Goal: Task Accomplishment & Management: Complete application form

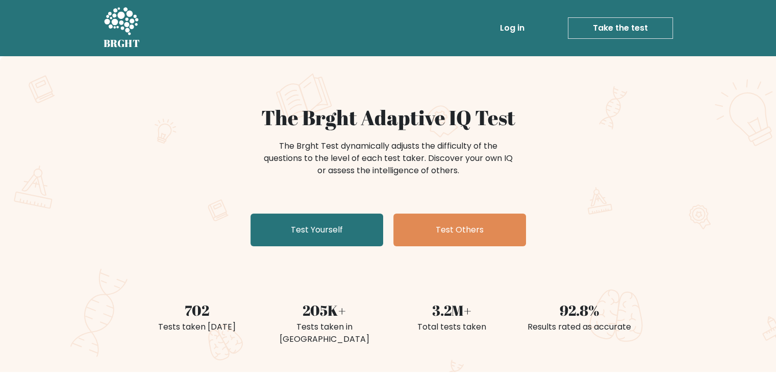
drag, startPoint x: 0, startPoint y: 150, endPoint x: 35, endPoint y: 37, distance: 118.0
drag, startPoint x: 35, startPoint y: 37, endPoint x: 574, endPoint y: 109, distance: 543.8
click at [572, 115] on h1 "The Brght Adaptive IQ Test" at bounding box center [388, 117] width 498 height 25
click at [631, 33] on link "Take the test" at bounding box center [620, 27] width 105 height 21
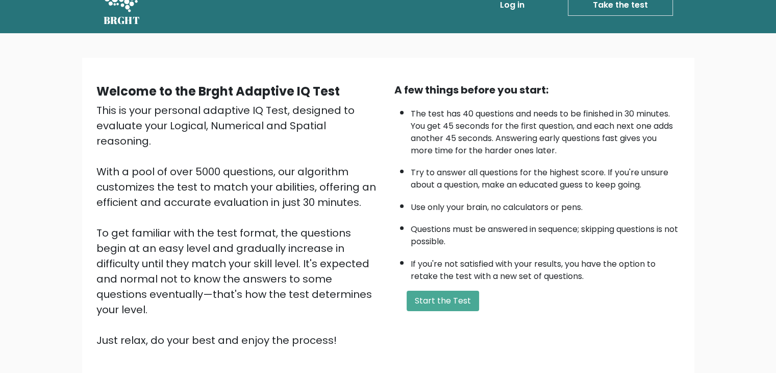
scroll to position [51, 0]
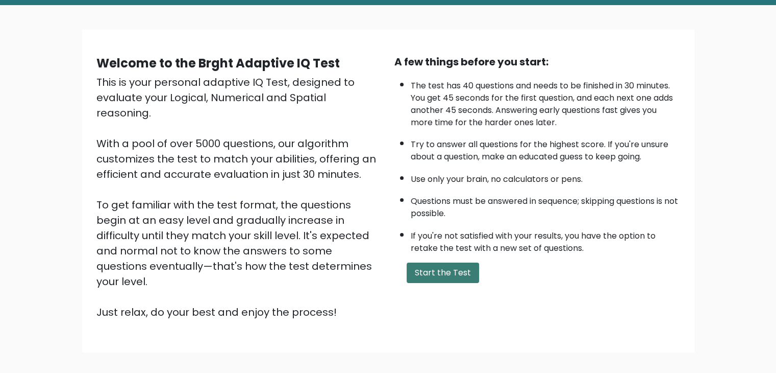
click at [462, 273] on button "Start the Test" at bounding box center [443, 272] width 72 height 20
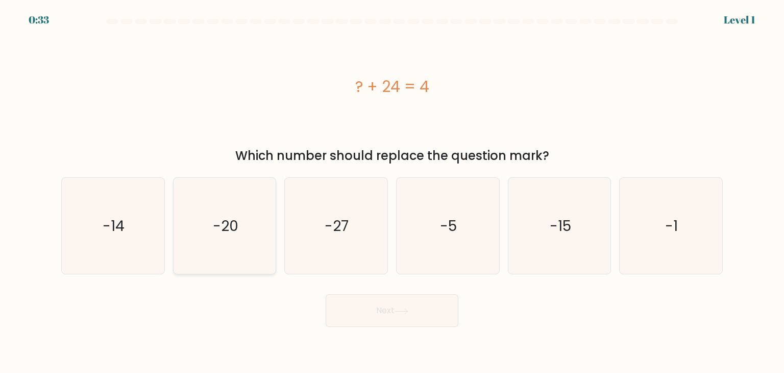
click at [258, 232] on icon "-20" at bounding box center [225, 226] width 96 height 96
click at [392, 191] on input "b. -20" at bounding box center [392, 188] width 1 height 5
radio input "true"
click at [425, 307] on button "Next" at bounding box center [392, 310] width 133 height 33
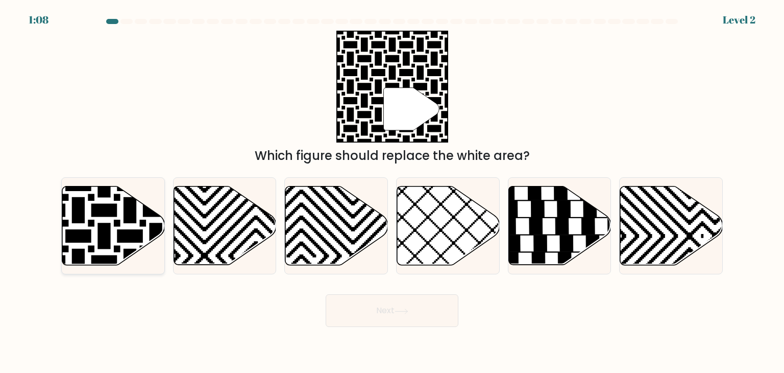
click at [145, 216] on icon at bounding box center [113, 225] width 103 height 79
click at [392, 191] on input "a." at bounding box center [392, 188] width 1 height 5
radio input "true"
click at [405, 307] on button "Next" at bounding box center [392, 310] width 133 height 33
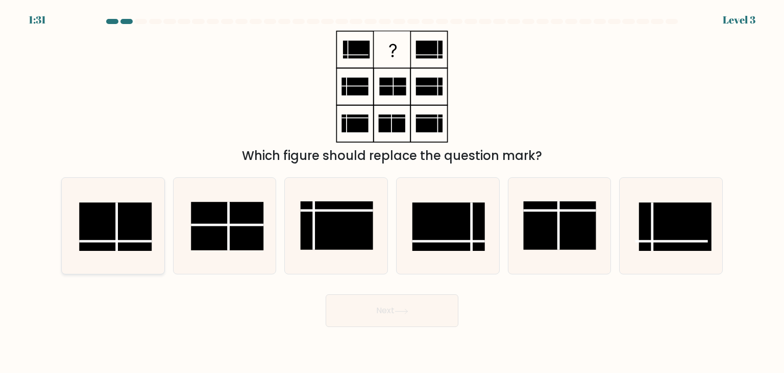
click at [130, 221] on rect at bounding box center [115, 226] width 72 height 48
click at [392, 191] on input "a." at bounding box center [392, 188] width 1 height 5
radio input "true"
click at [417, 311] on button "Next" at bounding box center [392, 310] width 133 height 33
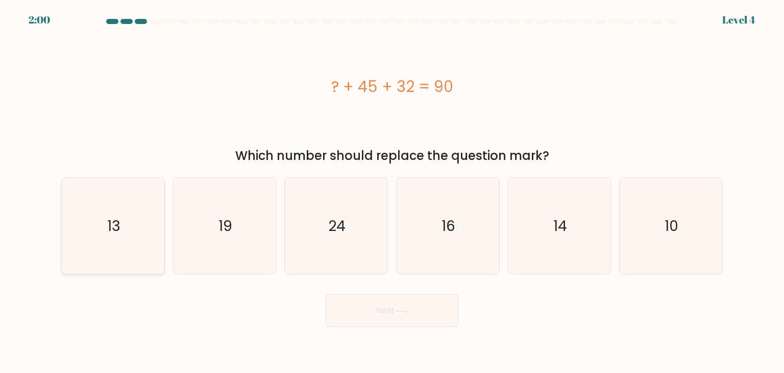
click at [135, 238] on icon "13" at bounding box center [113, 226] width 96 height 96
click at [392, 191] on input "a. 13" at bounding box center [392, 188] width 1 height 5
radio input "true"
click at [442, 315] on button "Next" at bounding box center [392, 310] width 133 height 33
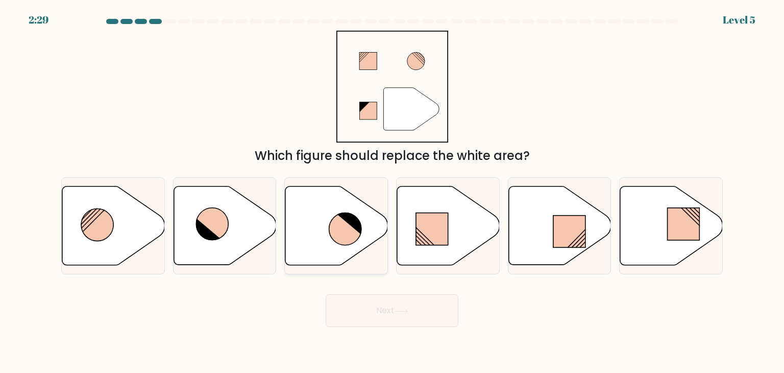
click at [341, 222] on icon at bounding box center [345, 228] width 32 height 32
click at [392, 191] on input "c." at bounding box center [392, 188] width 1 height 5
radio input "true"
click at [439, 313] on button "Next" at bounding box center [392, 310] width 133 height 33
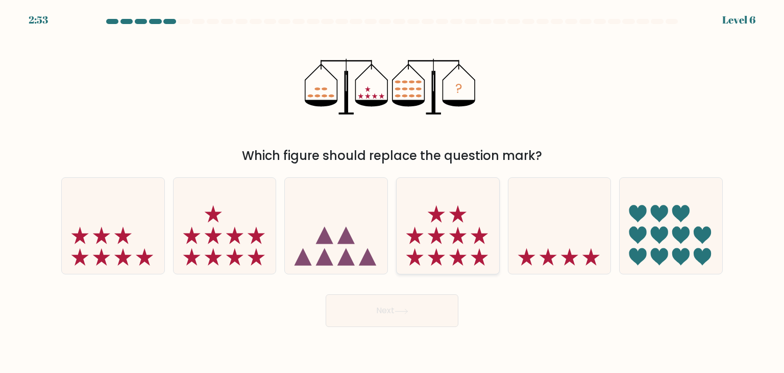
click at [459, 238] on icon at bounding box center [457, 235] width 17 height 17
click at [393, 191] on input "d." at bounding box center [392, 188] width 1 height 5
radio input "true"
click at [408, 315] on button "Next" at bounding box center [392, 310] width 133 height 33
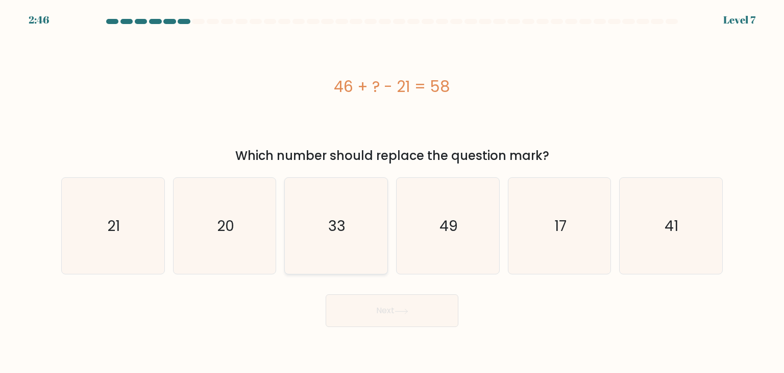
click at [349, 213] on icon "33" at bounding box center [336, 226] width 96 height 96
click at [392, 191] on input "c. 33" at bounding box center [392, 188] width 1 height 5
radio input "true"
click at [405, 310] on icon at bounding box center [402, 311] width 14 height 6
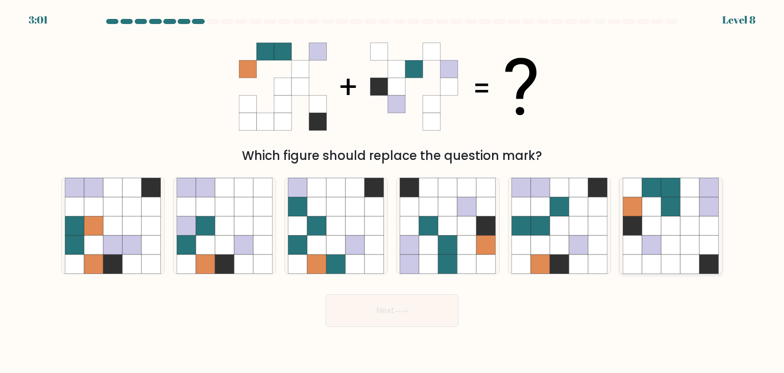
drag, startPoint x: 696, startPoint y: 246, endPoint x: 691, endPoint y: 245, distance: 5.7
click at [694, 245] on icon at bounding box center [689, 244] width 19 height 19
click at [393, 191] on input "f." at bounding box center [392, 188] width 1 height 5
radio input "true"
click at [442, 310] on button "Next" at bounding box center [392, 310] width 133 height 33
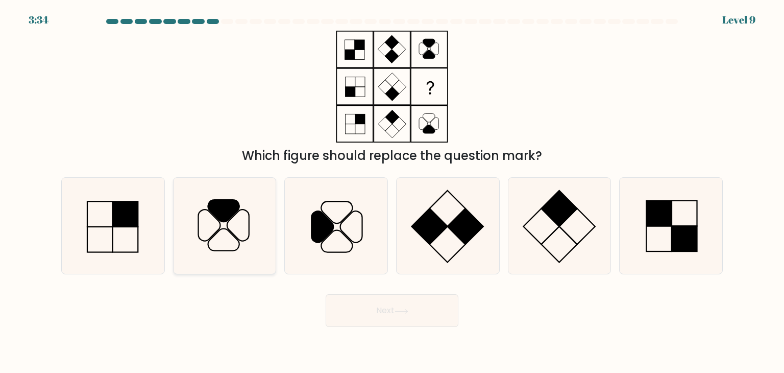
click at [235, 224] on icon at bounding box center [225, 226] width 96 height 96
click at [392, 191] on input "b." at bounding box center [392, 188] width 1 height 5
radio input "true"
click at [437, 313] on button "Next" at bounding box center [392, 310] width 133 height 33
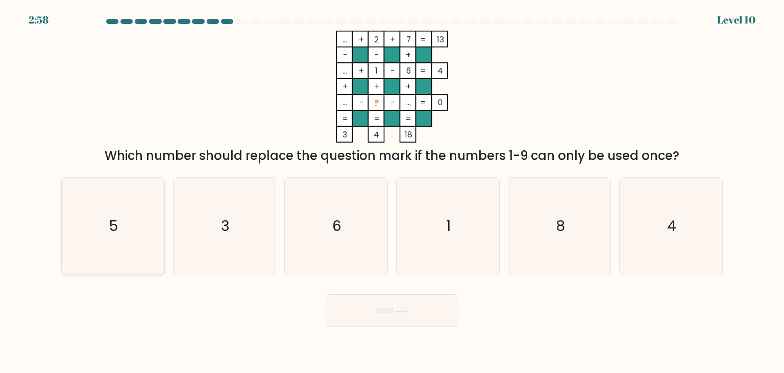
click at [154, 213] on icon "5" at bounding box center [113, 226] width 96 height 96
click at [392, 191] on input "a. 5" at bounding box center [392, 188] width 1 height 5
radio input "true"
click at [421, 311] on button "Next" at bounding box center [392, 310] width 133 height 33
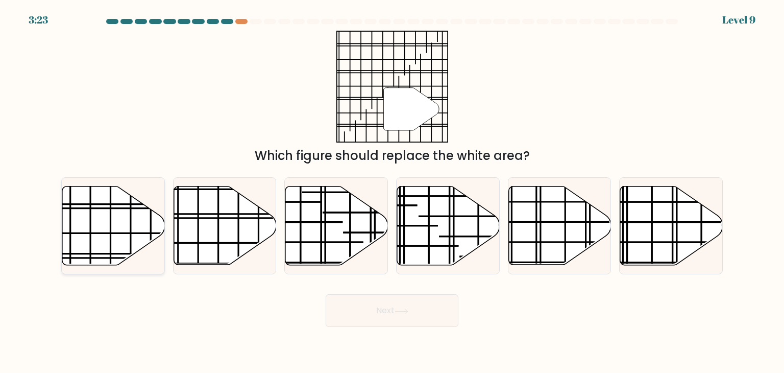
click at [140, 221] on icon at bounding box center [113, 225] width 103 height 79
click at [392, 191] on input "a." at bounding box center [392, 188] width 1 height 5
radio input "true"
click at [368, 303] on button "Next" at bounding box center [392, 310] width 133 height 33
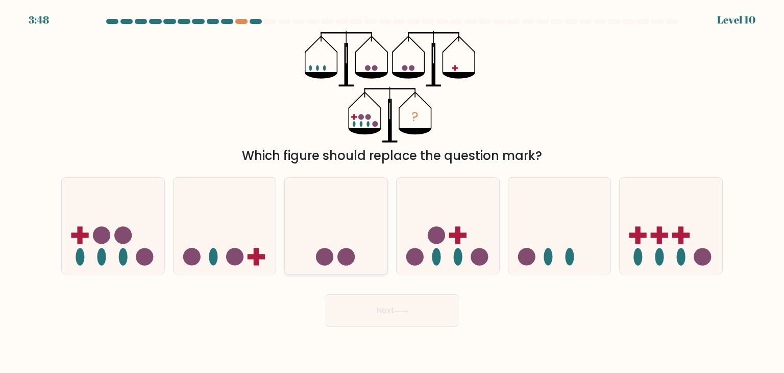
click at [359, 229] on icon at bounding box center [336, 225] width 103 height 85
click at [392, 191] on input "c." at bounding box center [392, 188] width 1 height 5
radio input "true"
click at [432, 315] on button "Next" at bounding box center [392, 310] width 133 height 33
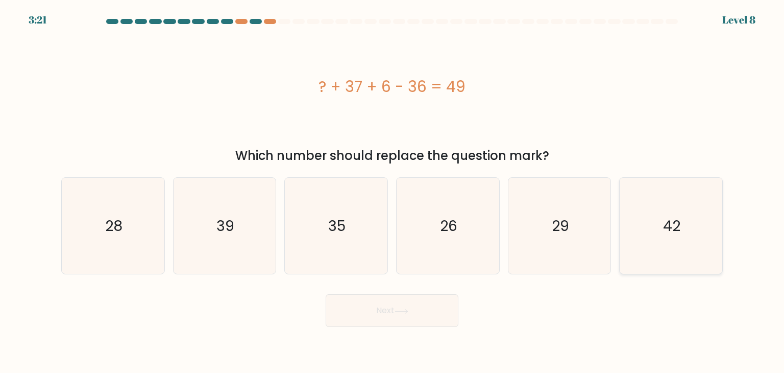
drag, startPoint x: 653, startPoint y: 252, endPoint x: 629, endPoint y: 255, distance: 24.3
click at [652, 252] on icon "42" at bounding box center [671, 226] width 96 height 96
click at [393, 191] on input "f. 42" at bounding box center [392, 188] width 1 height 5
radio input "true"
click at [383, 311] on button "Next" at bounding box center [392, 310] width 133 height 33
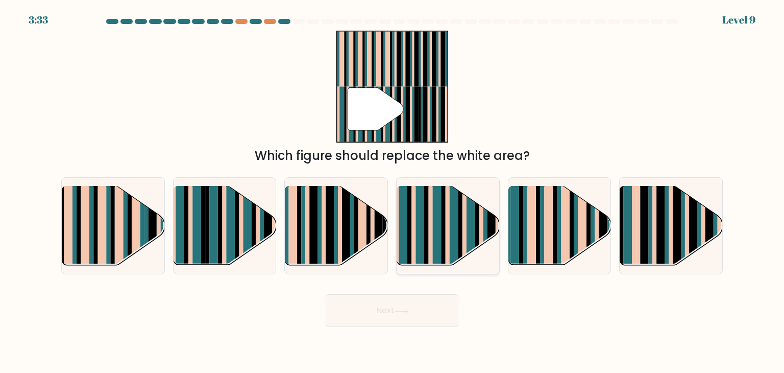
click at [443, 213] on rect at bounding box center [443, 235] width 4 height 102
click at [393, 191] on input "d." at bounding box center [392, 188] width 1 height 5
radio input "true"
click at [419, 300] on button "Next" at bounding box center [392, 310] width 133 height 33
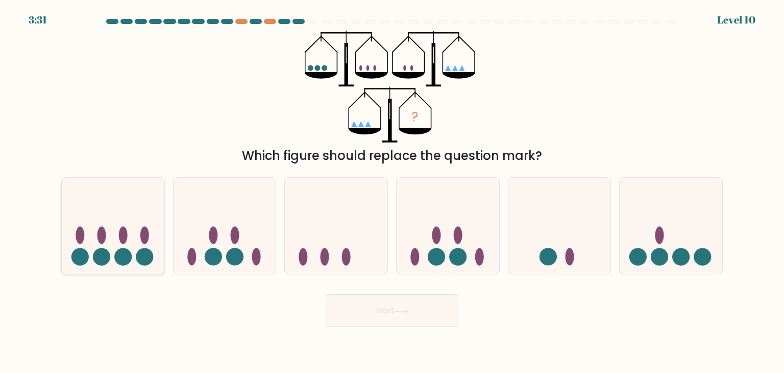
click at [153, 224] on icon at bounding box center [113, 225] width 103 height 85
click at [392, 191] on input "a." at bounding box center [392, 188] width 1 height 5
radio input "true"
click at [225, 254] on icon at bounding box center [225, 225] width 103 height 85
click at [392, 191] on input "b." at bounding box center [392, 188] width 1 height 5
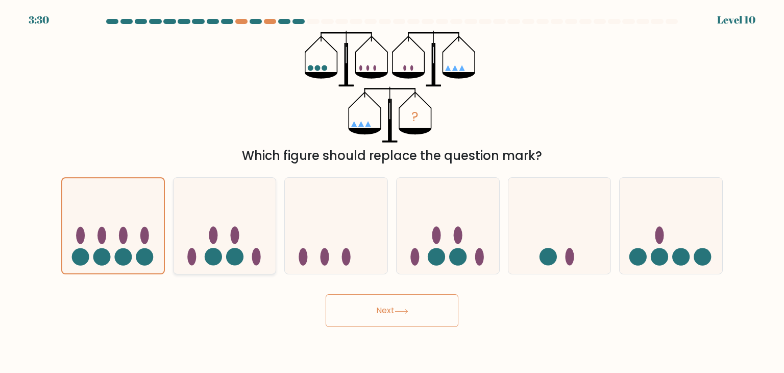
radio input "true"
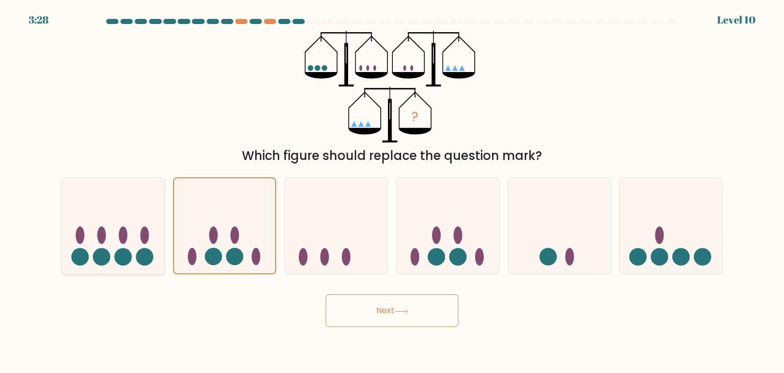
click at [149, 237] on icon at bounding box center [113, 225] width 103 height 85
click at [392, 191] on input "a." at bounding box center [392, 188] width 1 height 5
radio input "true"
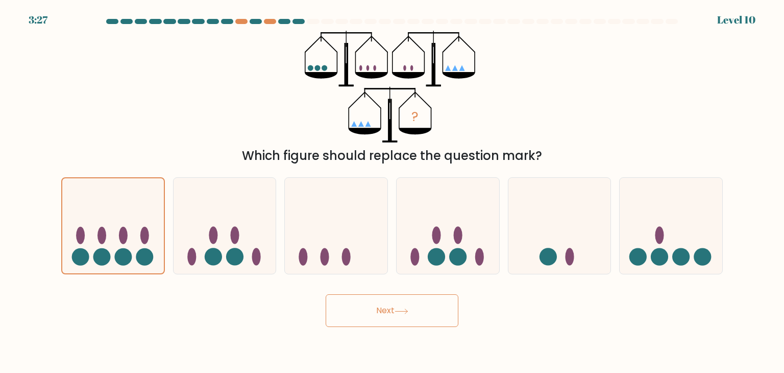
click at [379, 312] on button "Next" at bounding box center [392, 310] width 133 height 33
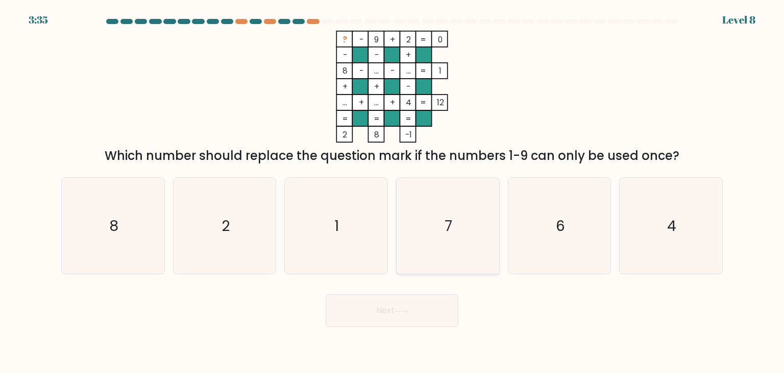
click at [450, 212] on icon "7" at bounding box center [448, 226] width 96 height 96
click at [393, 191] on input "d. 7" at bounding box center [392, 188] width 1 height 5
radio input "true"
click at [396, 306] on button "Next" at bounding box center [392, 310] width 133 height 33
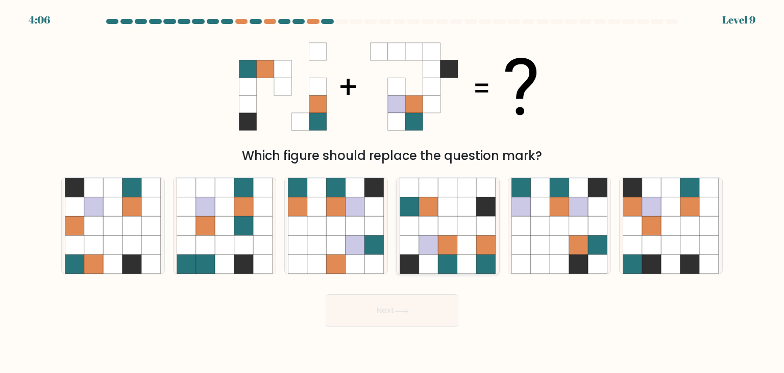
click at [456, 217] on icon at bounding box center [448, 225] width 19 height 19
click at [393, 191] on input "d." at bounding box center [392, 188] width 1 height 5
radio input "true"
click at [423, 305] on button "Next" at bounding box center [392, 310] width 133 height 33
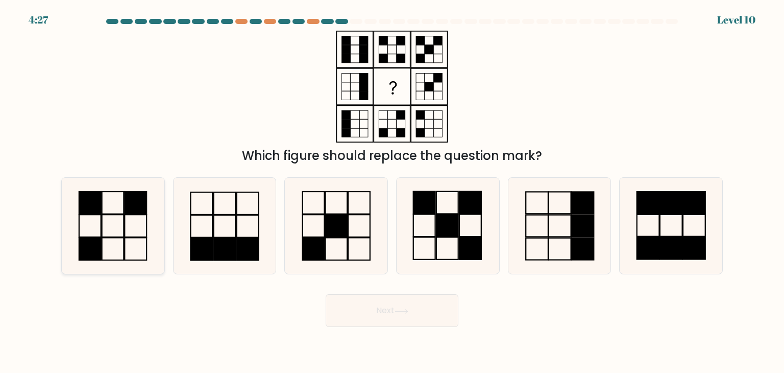
click at [123, 231] on icon at bounding box center [113, 226] width 96 height 96
click at [392, 191] on input "a." at bounding box center [392, 188] width 1 height 5
radio input "true"
click at [408, 309] on icon at bounding box center [402, 311] width 14 height 6
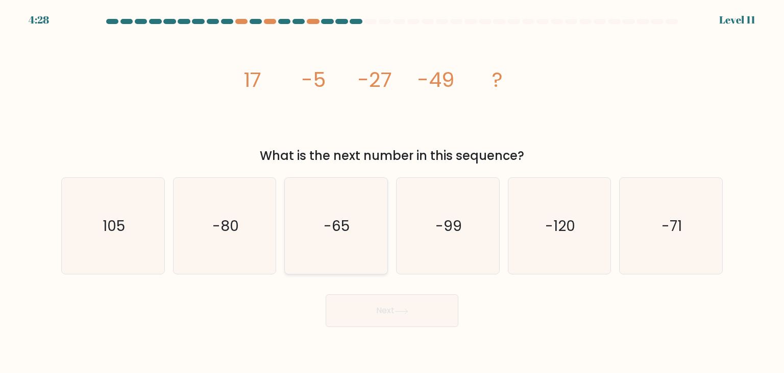
drag, startPoint x: 339, startPoint y: 232, endPoint x: 356, endPoint y: 251, distance: 26.0
click at [343, 234] on text "-65" at bounding box center [337, 225] width 26 height 20
click at [392, 191] on input "c. -65" at bounding box center [392, 188] width 1 height 5
radio input "true"
click at [435, 303] on button "Next" at bounding box center [392, 310] width 133 height 33
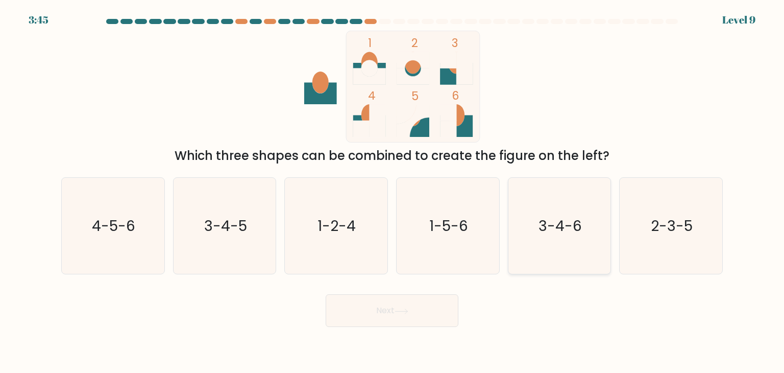
click at [561, 229] on text "3-4-6" at bounding box center [560, 225] width 43 height 20
click at [393, 191] on input "e. 3-4-6" at bounding box center [392, 188] width 1 height 5
radio input "true"
click at [411, 307] on button "Next" at bounding box center [392, 310] width 133 height 33
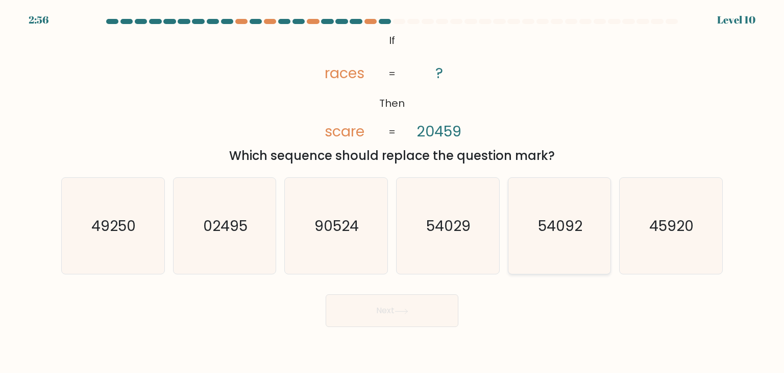
click at [579, 227] on text "54092" at bounding box center [560, 225] width 44 height 20
click at [393, 191] on input "e. 54092" at bounding box center [392, 188] width 1 height 5
radio input "true"
click at [429, 308] on button "Next" at bounding box center [392, 310] width 133 height 33
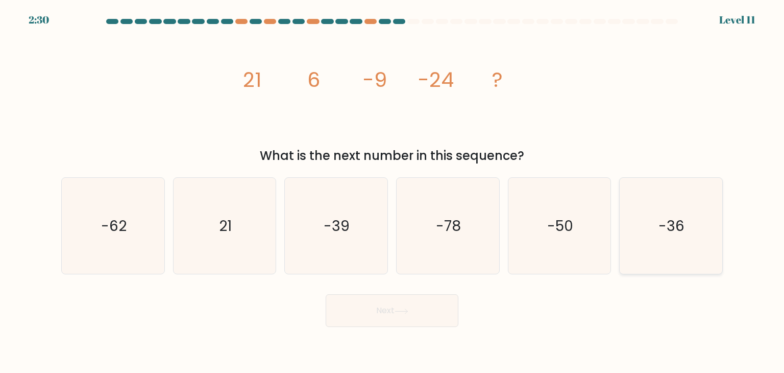
click at [691, 234] on icon "-36" at bounding box center [671, 226] width 96 height 96
click at [393, 191] on input "f. -36" at bounding box center [392, 188] width 1 height 5
radio input "true"
click at [430, 317] on button "Next" at bounding box center [392, 310] width 133 height 33
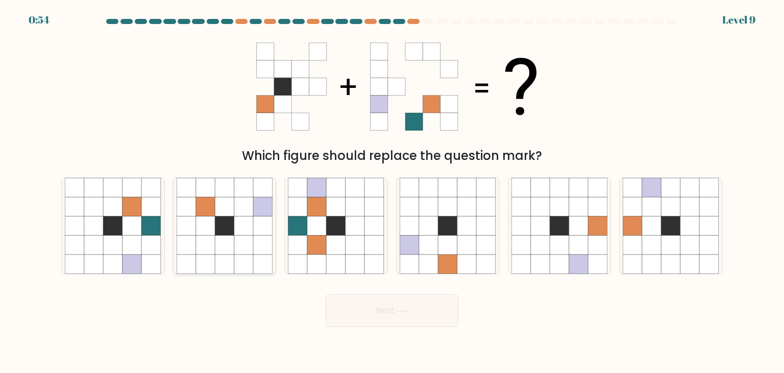
click at [214, 238] on icon at bounding box center [205, 244] width 19 height 19
click at [392, 191] on input "b." at bounding box center [392, 188] width 1 height 5
radio input "true"
click at [154, 232] on icon at bounding box center [151, 225] width 19 height 19
click at [392, 191] on input "a." at bounding box center [392, 188] width 1 height 5
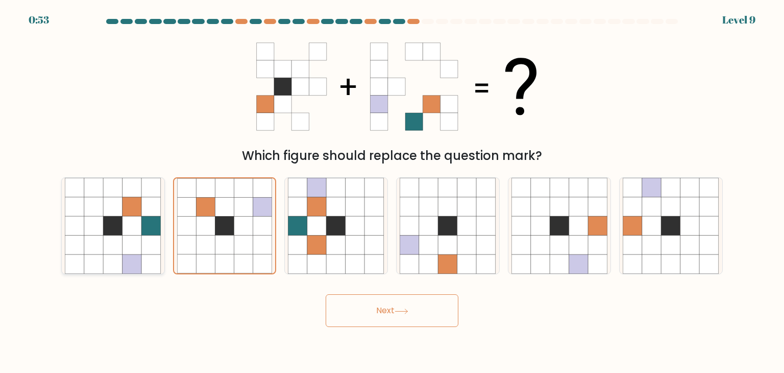
radio input "true"
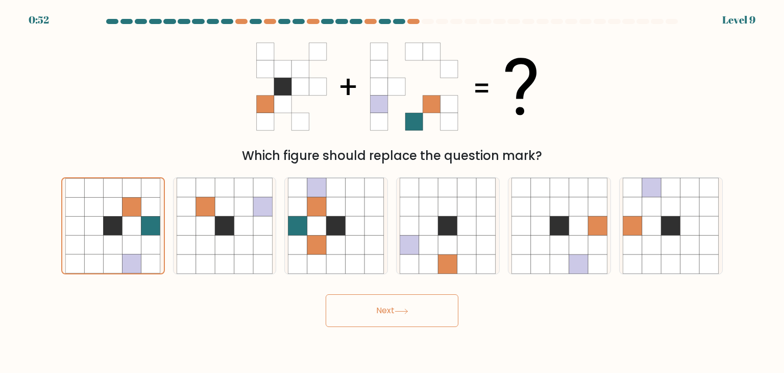
click at [409, 321] on button "Next" at bounding box center [392, 310] width 133 height 33
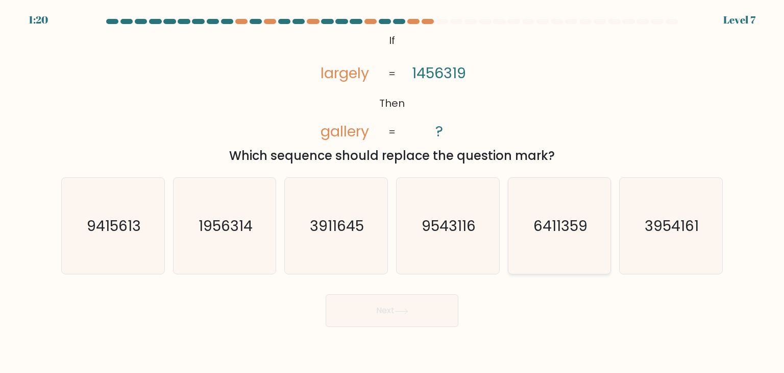
click at [574, 215] on text "6411359" at bounding box center [560, 225] width 54 height 20
click at [393, 191] on input "e. 6411359" at bounding box center [392, 188] width 1 height 5
radio input "true"
click at [417, 311] on button "Next" at bounding box center [392, 310] width 133 height 33
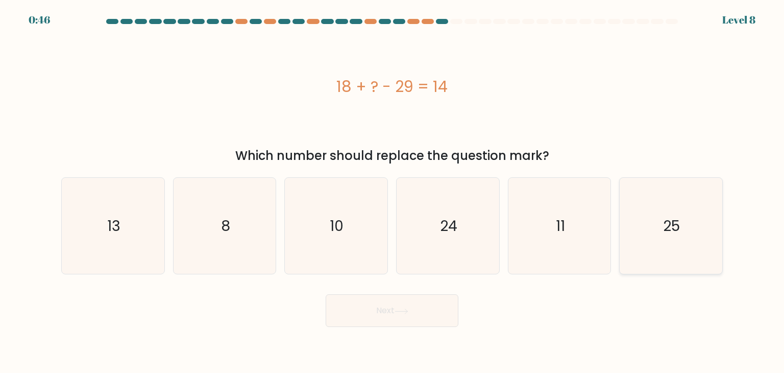
click at [645, 224] on icon "25" at bounding box center [671, 226] width 96 height 96
click at [393, 191] on input "f. 25" at bounding box center [392, 188] width 1 height 5
radio input "true"
click at [427, 311] on button "Next" at bounding box center [392, 310] width 133 height 33
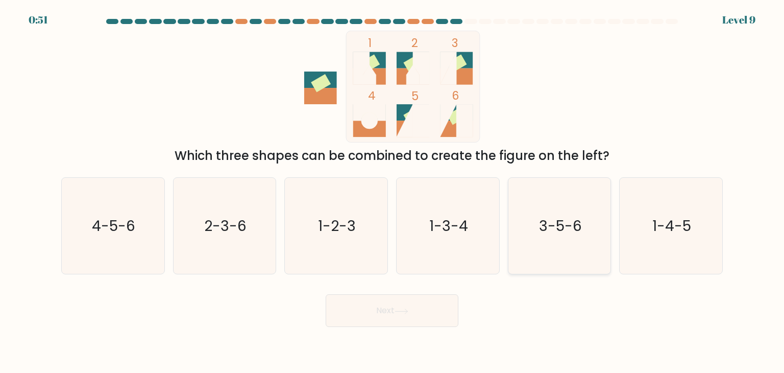
drag, startPoint x: 588, startPoint y: 228, endPoint x: 574, endPoint y: 231, distance: 14.1
click at [586, 229] on icon "3-5-6" at bounding box center [560, 226] width 96 height 96
click at [393, 191] on input "e. 3-5-6" at bounding box center [392, 188] width 1 height 5
radio input "true"
click at [429, 313] on button "Next" at bounding box center [392, 310] width 133 height 33
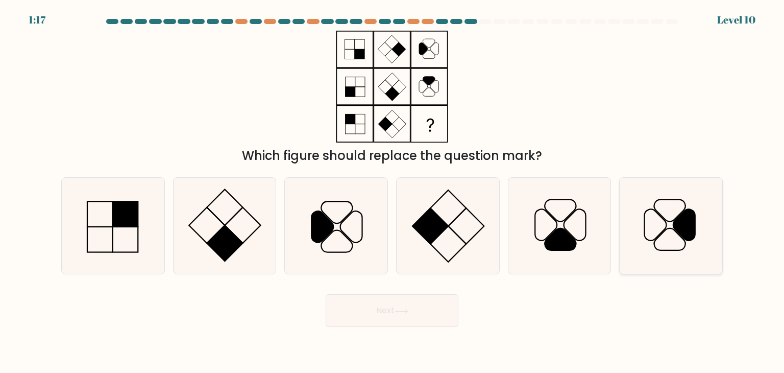
drag, startPoint x: 672, startPoint y: 230, endPoint x: 633, endPoint y: 224, distance: 39.4
click at [671, 230] on icon at bounding box center [671, 226] width 96 height 96
click at [393, 191] on input "f." at bounding box center [392, 188] width 1 height 5
radio input "true"
click at [411, 301] on button "Next" at bounding box center [392, 310] width 133 height 33
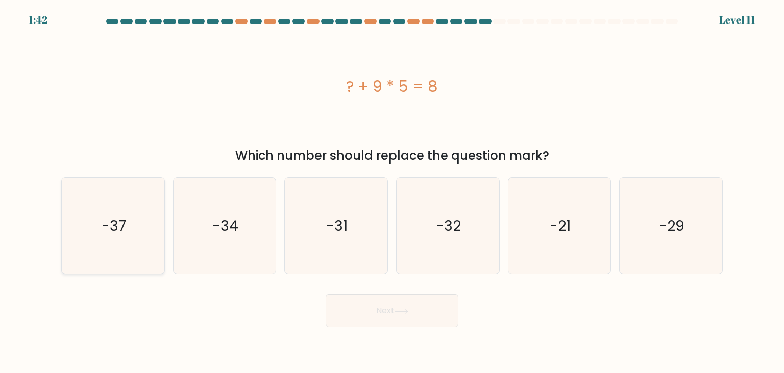
click at [80, 229] on icon "-37" at bounding box center [113, 226] width 96 height 96
click at [392, 191] on input "a. -37" at bounding box center [392, 188] width 1 height 5
radio input "true"
click at [431, 313] on button "Next" at bounding box center [392, 310] width 133 height 33
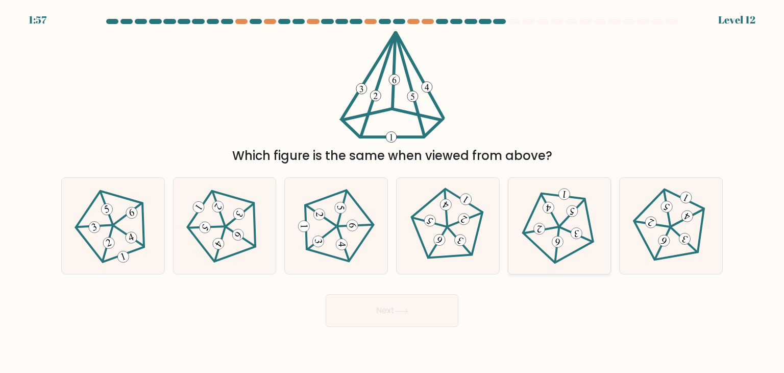
drag, startPoint x: 527, startPoint y: 215, endPoint x: 523, endPoint y: 223, distance: 8.0
click at [527, 217] on icon at bounding box center [559, 225] width 77 height 77
click at [393, 191] on input "e." at bounding box center [392, 188] width 1 height 5
radio input "true"
click at [445, 304] on button "Next" at bounding box center [392, 310] width 133 height 33
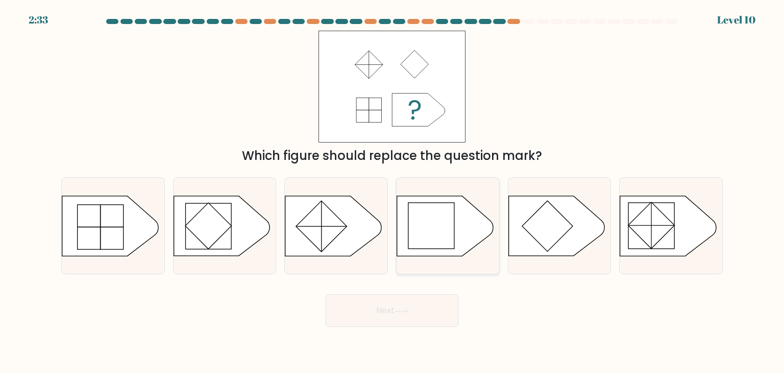
drag, startPoint x: 424, startPoint y: 221, endPoint x: 425, endPoint y: 228, distance: 7.7
click at [425, 221] on rect at bounding box center [431, 226] width 46 height 46
click at [393, 191] on input "d." at bounding box center [392, 188] width 1 height 5
radio input "true"
click at [399, 307] on button "Next" at bounding box center [392, 310] width 133 height 33
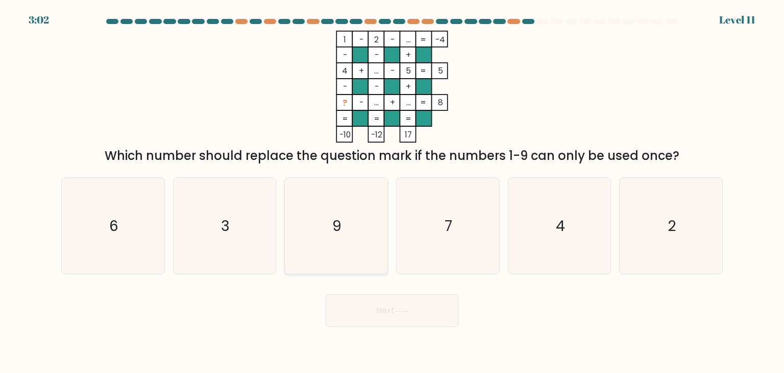
click at [385, 212] on div "9" at bounding box center [336, 225] width 104 height 97
click at [392, 191] on input "c. 9" at bounding box center [392, 188] width 1 height 5
radio input "true"
click at [417, 317] on button "Next" at bounding box center [392, 310] width 133 height 33
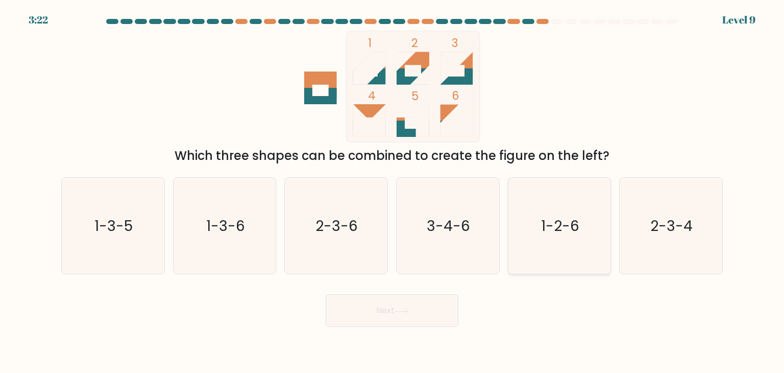
click at [565, 213] on icon "1-2-6" at bounding box center [560, 226] width 96 height 96
click at [393, 191] on input "e. 1-2-6" at bounding box center [392, 188] width 1 height 5
radio input "true"
click at [418, 314] on button "Next" at bounding box center [392, 310] width 133 height 33
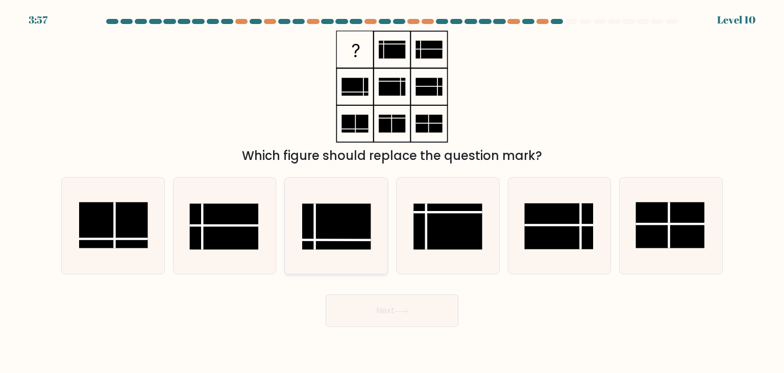
click at [330, 218] on rect at bounding box center [336, 227] width 69 height 46
click at [392, 191] on input "c." at bounding box center [392, 188] width 1 height 5
radio input "true"
click at [414, 315] on button "Next" at bounding box center [392, 310] width 133 height 33
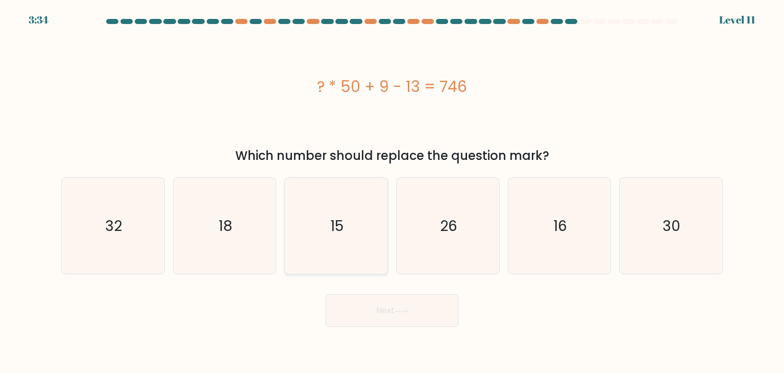
drag, startPoint x: 300, startPoint y: 223, endPoint x: 306, endPoint y: 227, distance: 7.3
click at [301, 223] on icon "15" at bounding box center [336, 226] width 96 height 96
click at [392, 191] on input "c. 15" at bounding box center [392, 188] width 1 height 5
radio input "true"
click at [392, 307] on button "Next" at bounding box center [392, 310] width 133 height 33
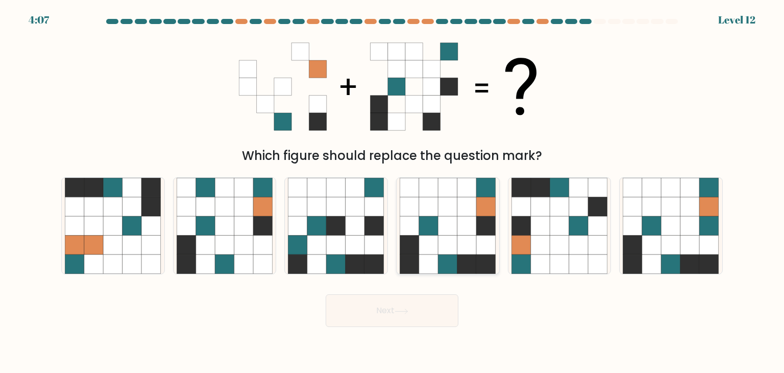
click at [485, 249] on icon at bounding box center [486, 244] width 19 height 19
click at [393, 191] on input "d." at bounding box center [392, 188] width 1 height 5
radio input "true"
click at [418, 305] on button "Next" at bounding box center [392, 310] width 133 height 33
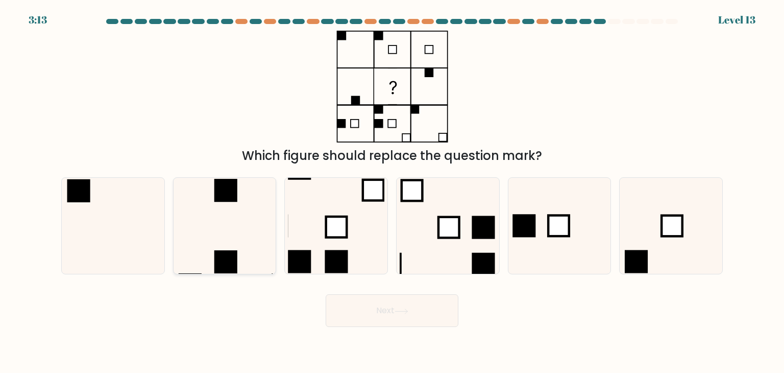
drag, startPoint x: 239, startPoint y: 226, endPoint x: 245, endPoint y: 233, distance: 8.7
click at [239, 227] on icon at bounding box center [225, 226] width 96 height 96
click at [392, 191] on input "b." at bounding box center [392, 188] width 1 height 5
radio input "true"
click at [398, 302] on button "Next" at bounding box center [392, 310] width 133 height 33
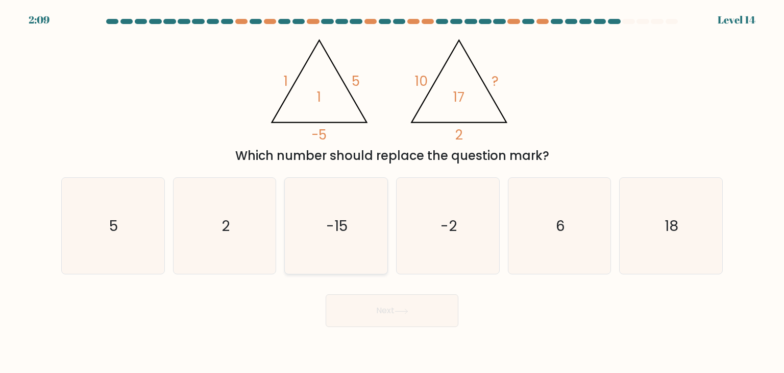
click at [373, 238] on icon "-15" at bounding box center [336, 226] width 96 height 96
click at [392, 191] on input "c. -15" at bounding box center [392, 188] width 1 height 5
radio input "true"
click at [430, 308] on button "Next" at bounding box center [392, 310] width 133 height 33
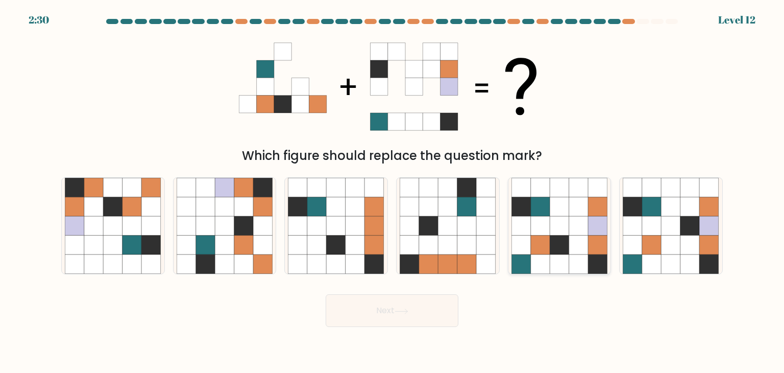
click at [582, 223] on icon at bounding box center [578, 225] width 19 height 19
click at [393, 191] on input "e." at bounding box center [392, 188] width 1 height 5
radio input "true"
click at [408, 301] on button "Next" at bounding box center [392, 310] width 133 height 33
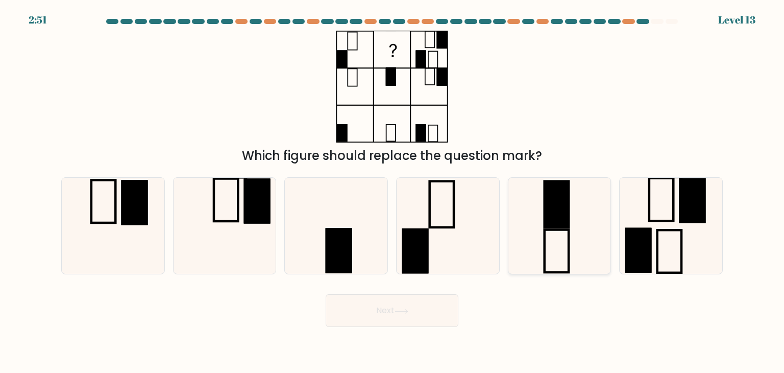
click at [578, 198] on icon at bounding box center [560, 226] width 96 height 96
click at [393, 191] on input "e." at bounding box center [392, 188] width 1 height 5
radio input "true"
click at [391, 328] on body "2:48 Level 13" at bounding box center [392, 186] width 784 height 373
click at [396, 314] on button "Next" at bounding box center [392, 310] width 133 height 33
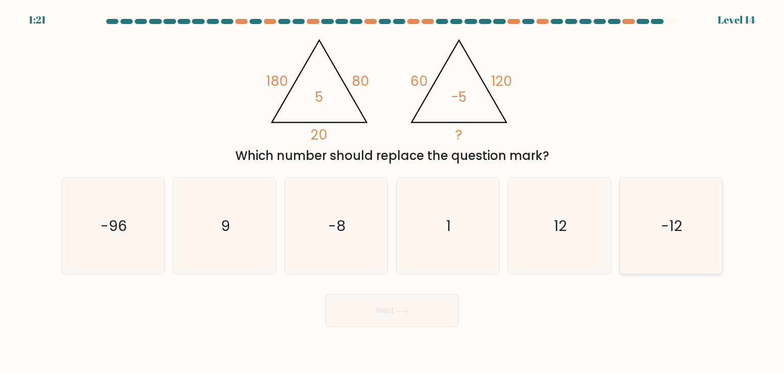
click at [684, 253] on icon "-12" at bounding box center [671, 226] width 96 height 96
click at [393, 191] on input "f. -12" at bounding box center [392, 188] width 1 height 5
radio input "true"
click at [404, 309] on icon at bounding box center [402, 311] width 14 height 6
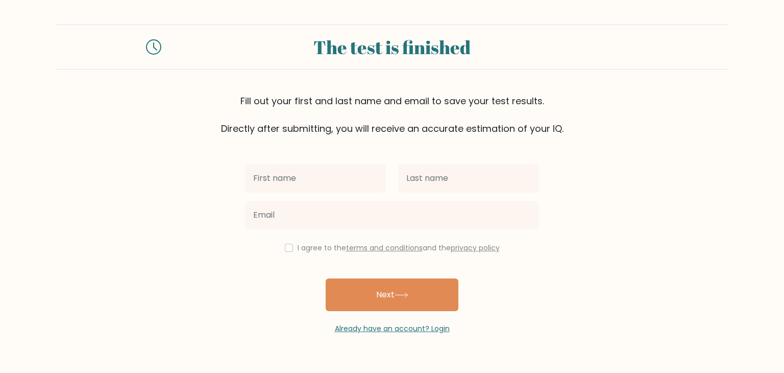
click at [319, 188] on input "text" at bounding box center [315, 178] width 141 height 29
type input "[EMAIL_ADDRESS][DOMAIN_NAME]"
drag, startPoint x: 378, startPoint y: 180, endPoint x: 141, endPoint y: 150, distance: 238.8
click at [141, 150] on form "The test is finished Fill out your first and last name and email to save your t…" at bounding box center [392, 179] width 784 height 309
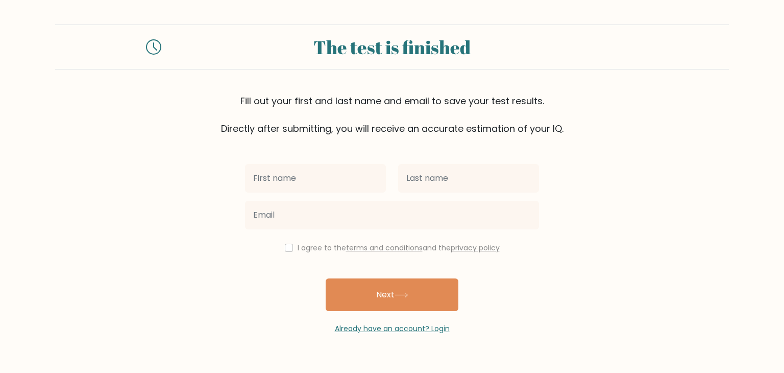
scroll to position [0, 0]
type input "[PERSON_NAME] [PERSON_NAME]"
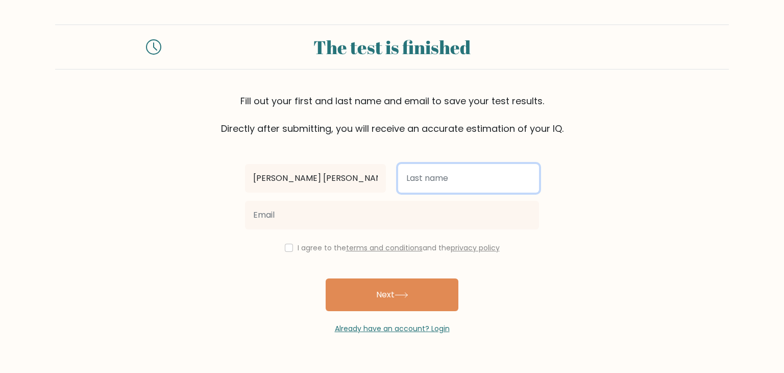
click at [432, 181] on input "text" at bounding box center [468, 178] width 141 height 29
type input "[PERSON_NAME]"
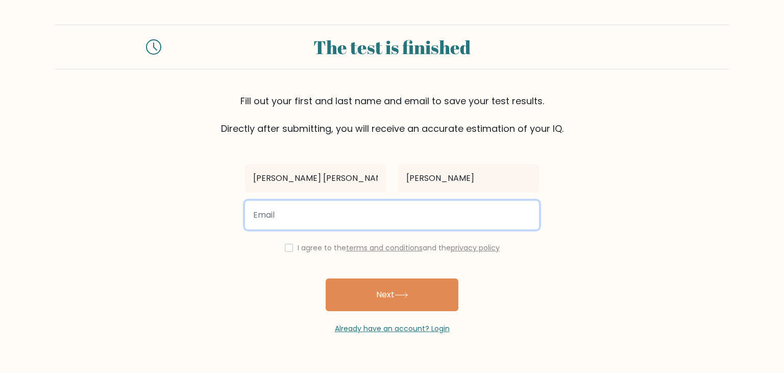
click at [374, 212] on input "email" at bounding box center [392, 215] width 294 height 29
type input "[EMAIL_ADDRESS][DOMAIN_NAME]"
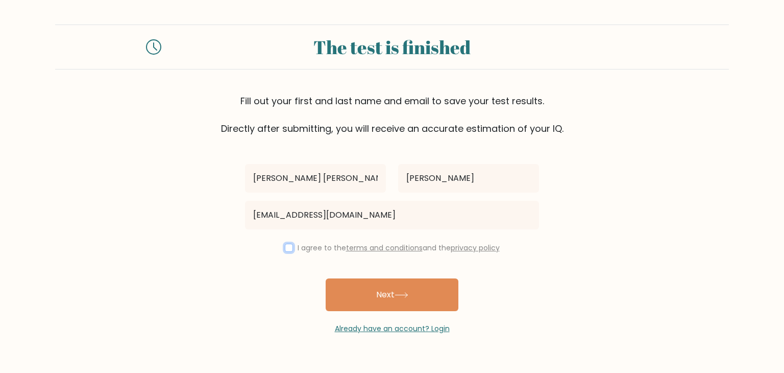
click at [285, 246] on input "checkbox" at bounding box center [289, 248] width 8 height 8
checkbox input "true"
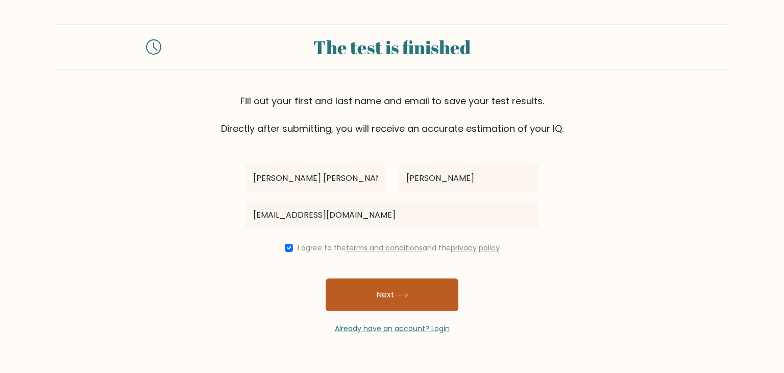
click at [396, 292] on button "Next" at bounding box center [392, 294] width 133 height 33
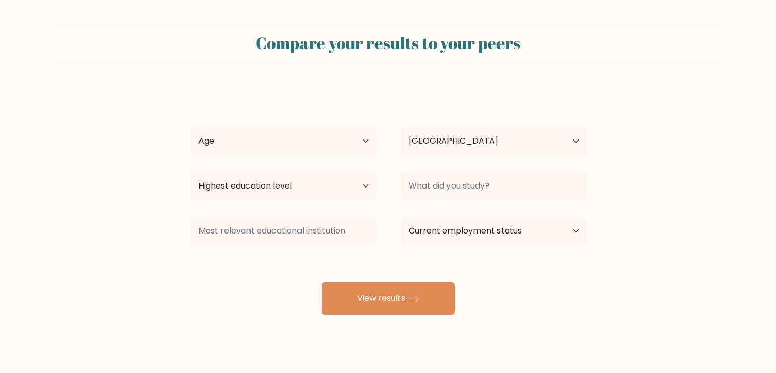
select select "PH"
click at [358, 135] on select "Age Under 18 years old 18-24 years old 25-34 years old 35-44 years old 45-54 ye…" at bounding box center [283, 141] width 186 height 29
select select "25_34"
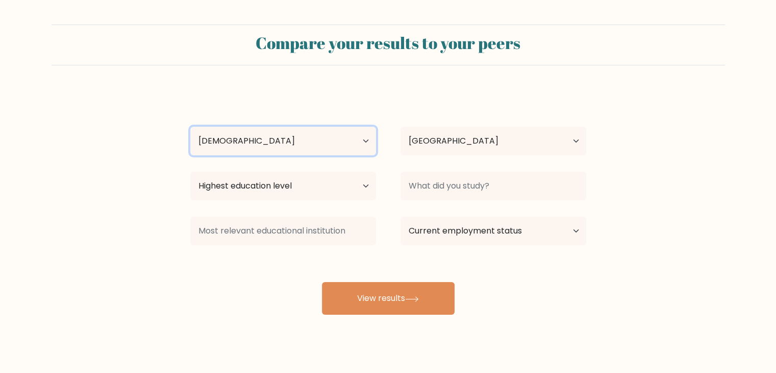
click at [190, 127] on select "Age Under 18 years old 18-24 years old 25-34 years old 35-44 years old 45-54 ye…" at bounding box center [283, 141] width 186 height 29
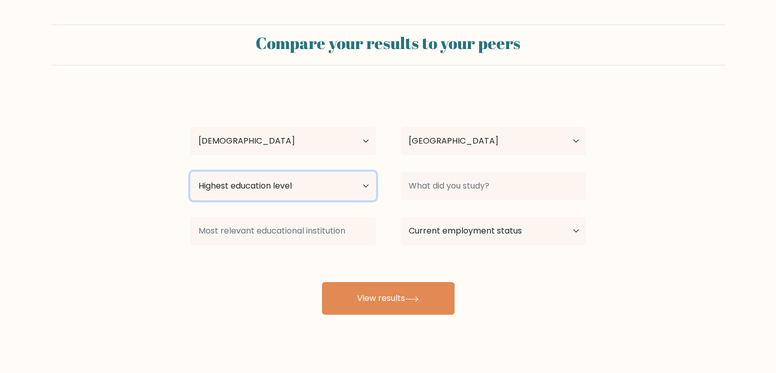
click at [359, 187] on select "Highest education level No schooling Primary Lower Secondary Upper Secondary Oc…" at bounding box center [283, 186] width 186 height 29
select select "upper_secondary"
click at [190, 172] on select "Highest education level No schooling Primary Lower Secondary Upper Secondary Oc…" at bounding box center [283, 186] width 186 height 29
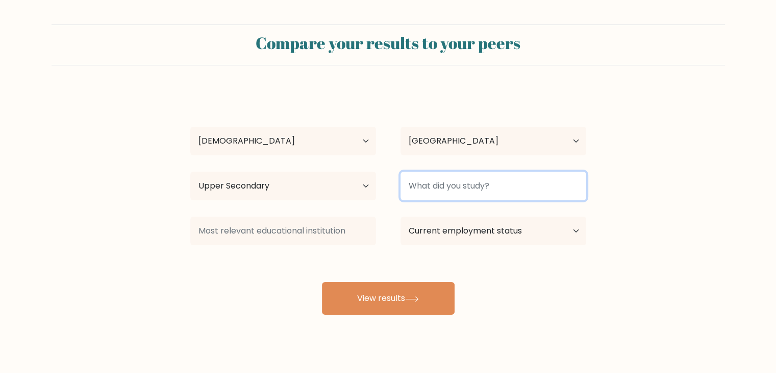
click at [509, 181] on input at bounding box center [494, 186] width 186 height 29
type input "HealthCare Services"
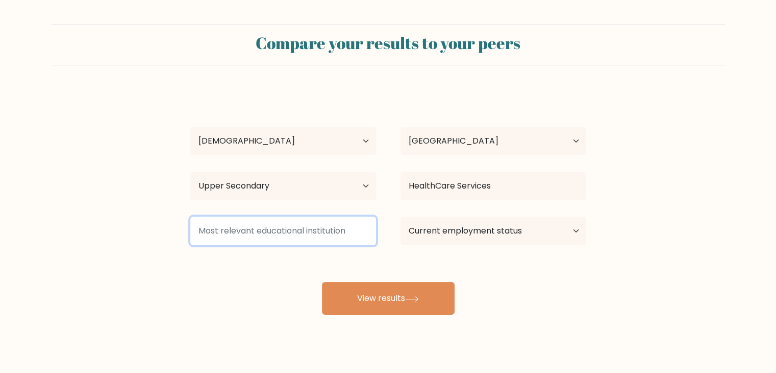
click at [284, 231] on input at bounding box center [283, 230] width 186 height 29
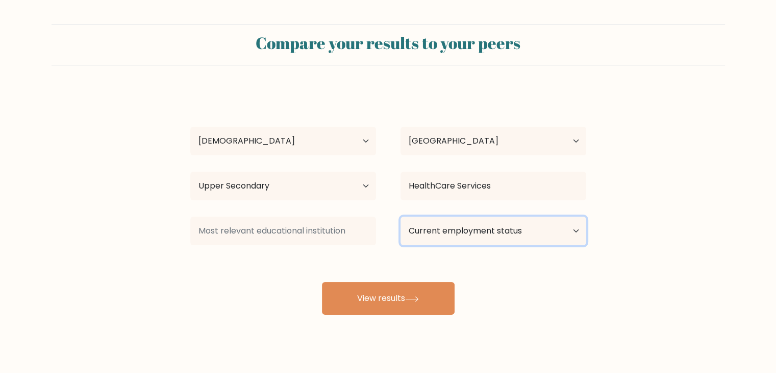
click at [506, 237] on select "Current employment status Employed Student Retired Other / prefer not to answer" at bounding box center [494, 230] width 186 height 29
select select "other"
click at [401, 216] on select "Current employment status Employed Student Retired Other / prefer not to answer" at bounding box center [494, 230] width 186 height 29
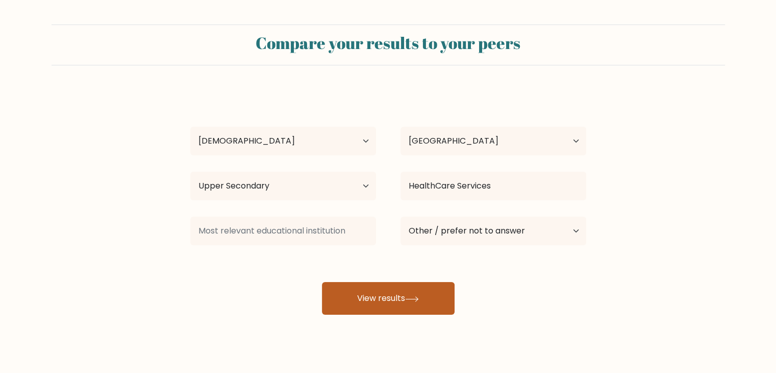
click at [407, 298] on button "View results" at bounding box center [388, 298] width 133 height 33
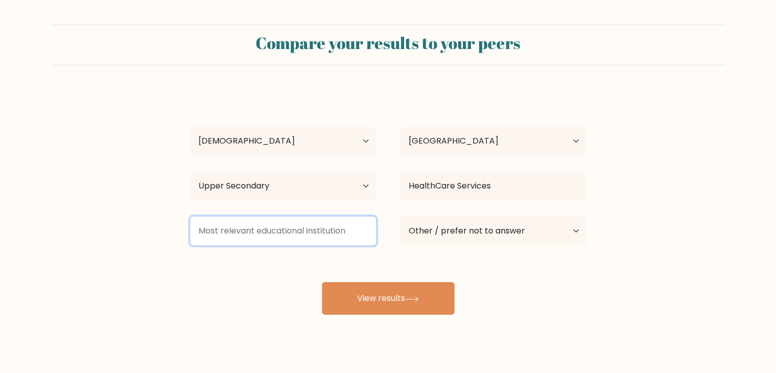
click at [331, 244] on input at bounding box center [283, 230] width 186 height 29
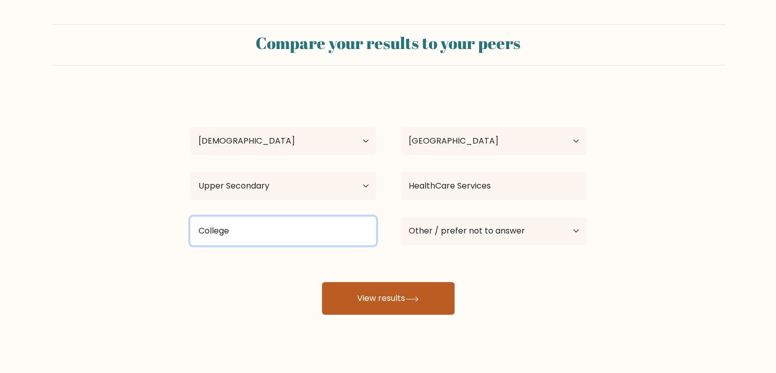
type input "College"
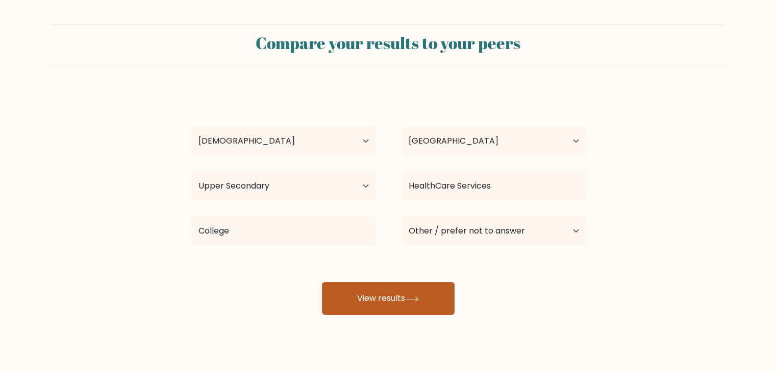
click at [380, 293] on button "View results" at bounding box center [388, 298] width 133 height 33
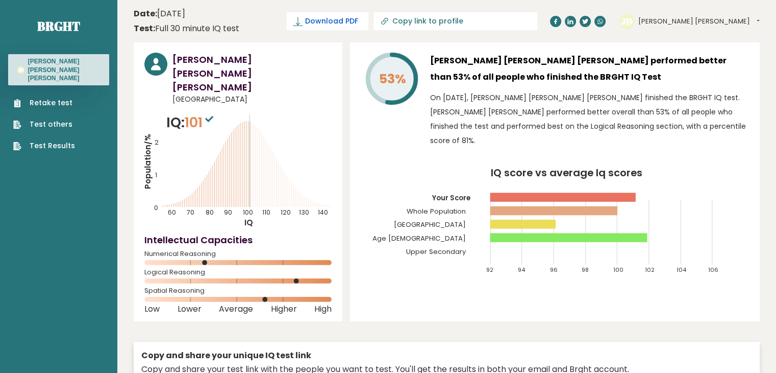
click at [358, 18] on span "Download PDF" at bounding box center [331, 21] width 53 height 11
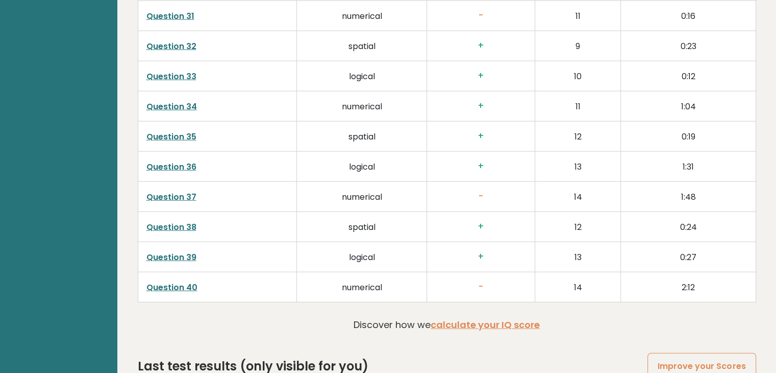
scroll to position [2608, 0]
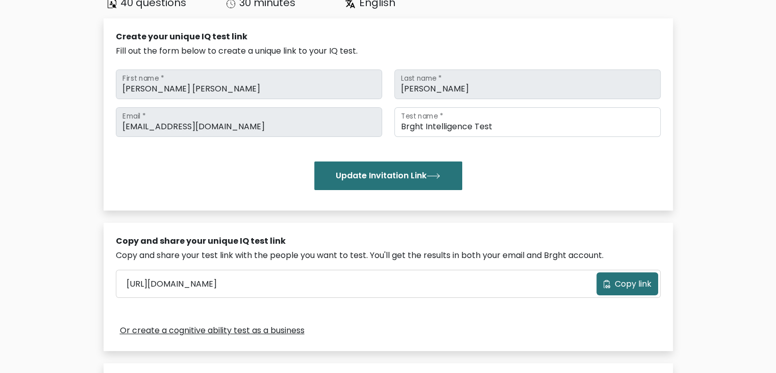
scroll to position [102, 0]
